Goal: Task Accomplishment & Management: Use online tool/utility

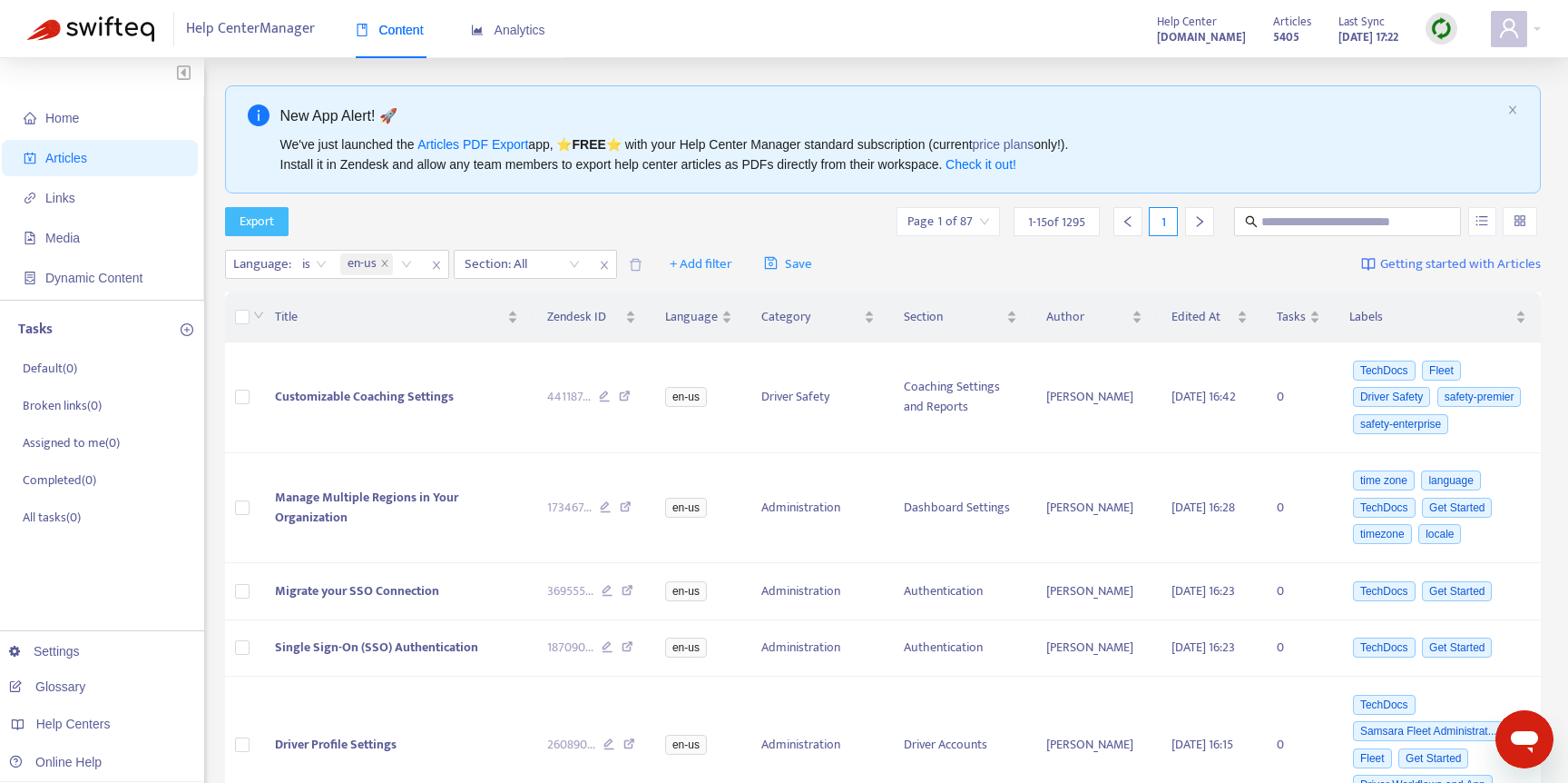
click at [257, 219] on span "Export" at bounding box center [257, 221] width 35 height 20
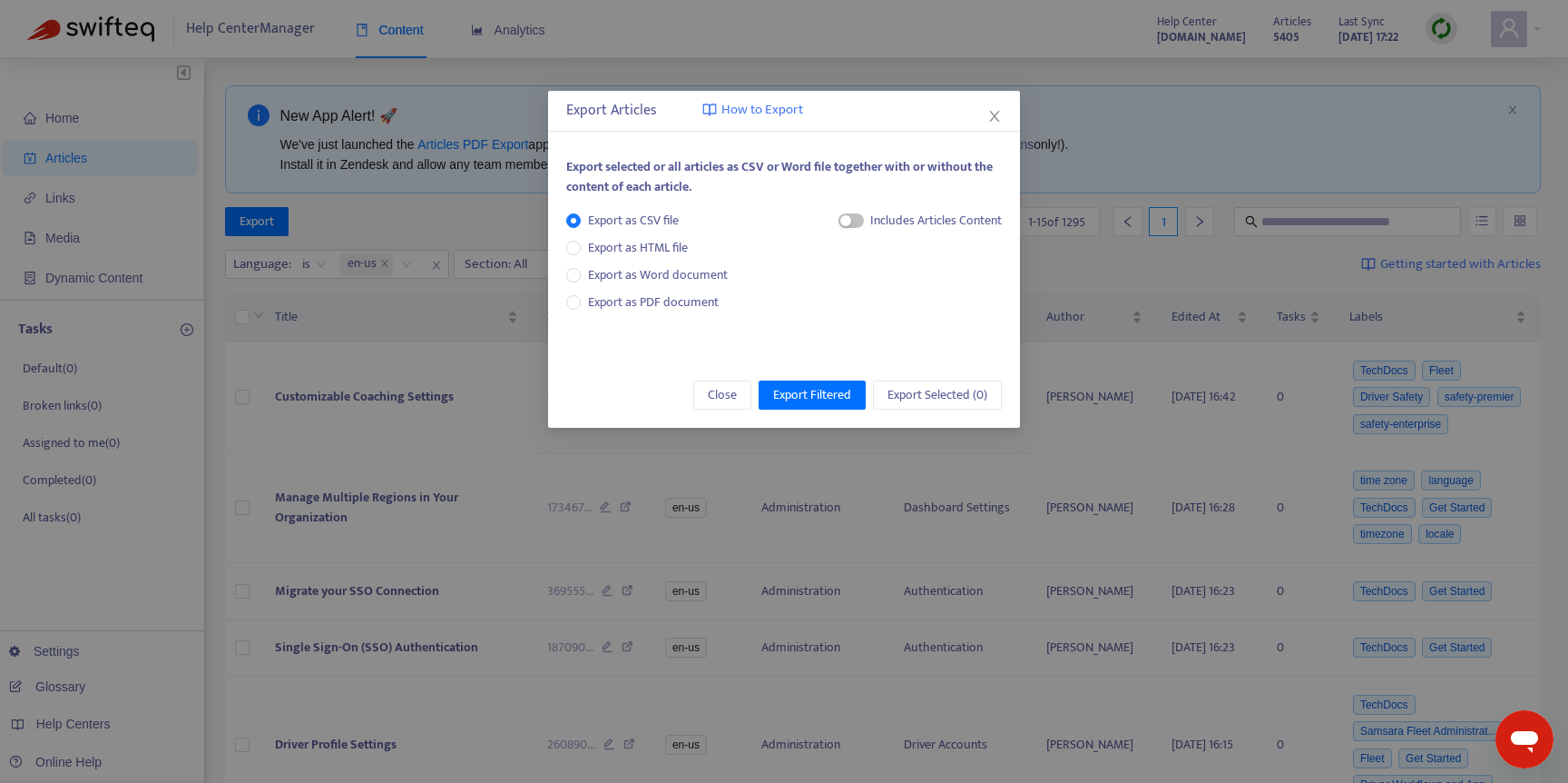
click at [851, 229] on div "Includes Articles Content" at bounding box center [921, 227] width 165 height 34
click at [850, 221] on button "button" at bounding box center [852, 220] width 25 height 15
click at [804, 402] on span "Export Filtered" at bounding box center [813, 395] width 78 height 20
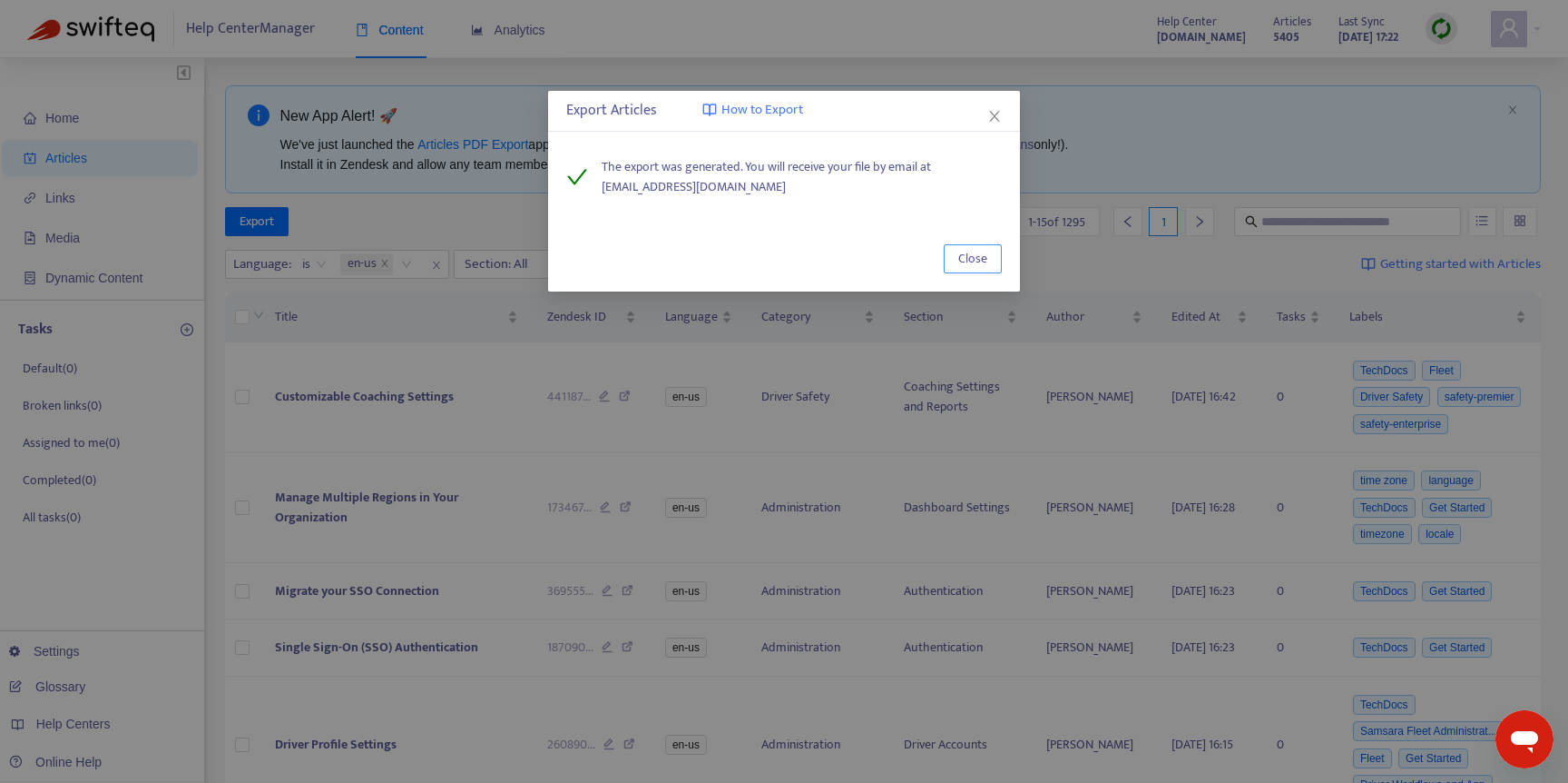
click at [985, 261] on span "Close" at bounding box center [973, 259] width 29 height 20
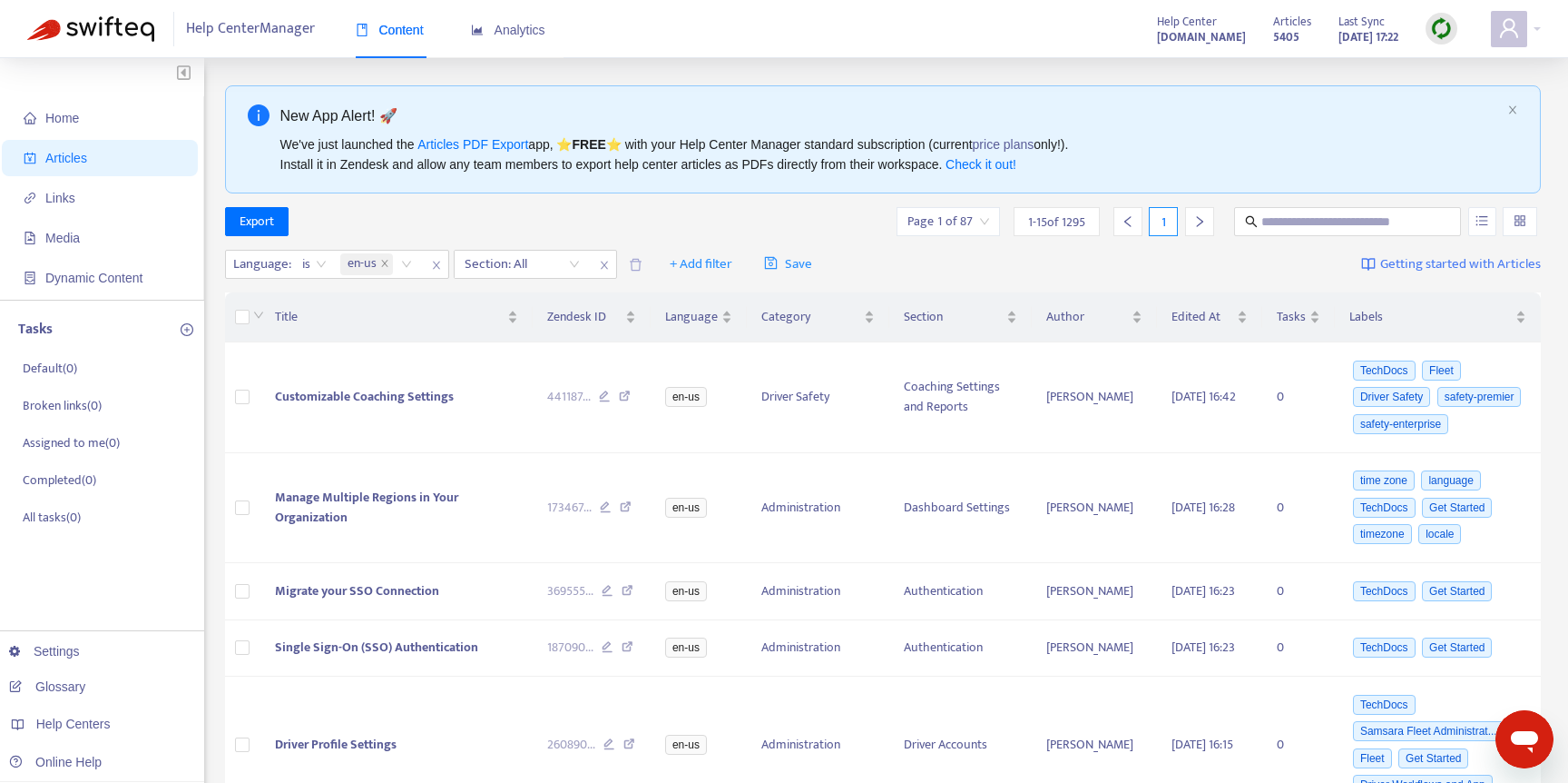
click at [1432, 32] on img at bounding box center [1442, 28] width 23 height 23
click at [1498, 96] on link "Full Sync" at bounding box center [1473, 95] width 66 height 21
